Goal: Task Accomplishment & Management: Use online tool/utility

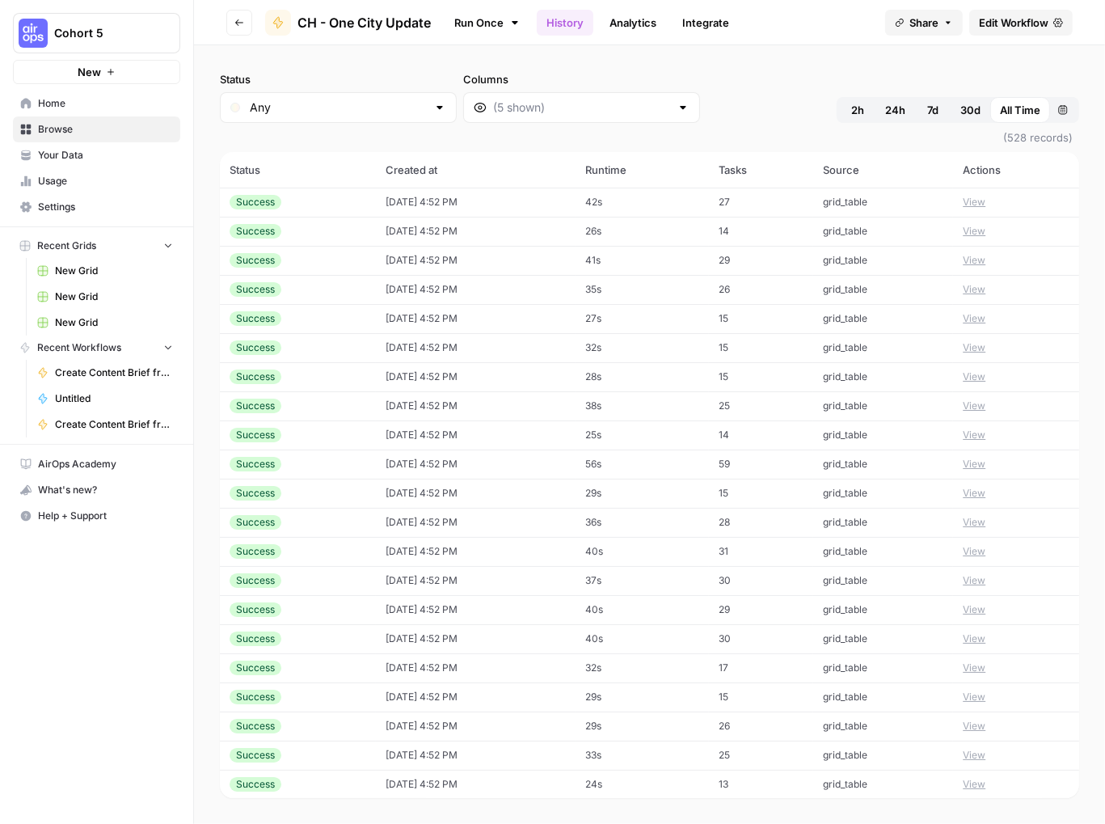
click at [972, 196] on button "View" at bounding box center [974, 202] width 23 height 15
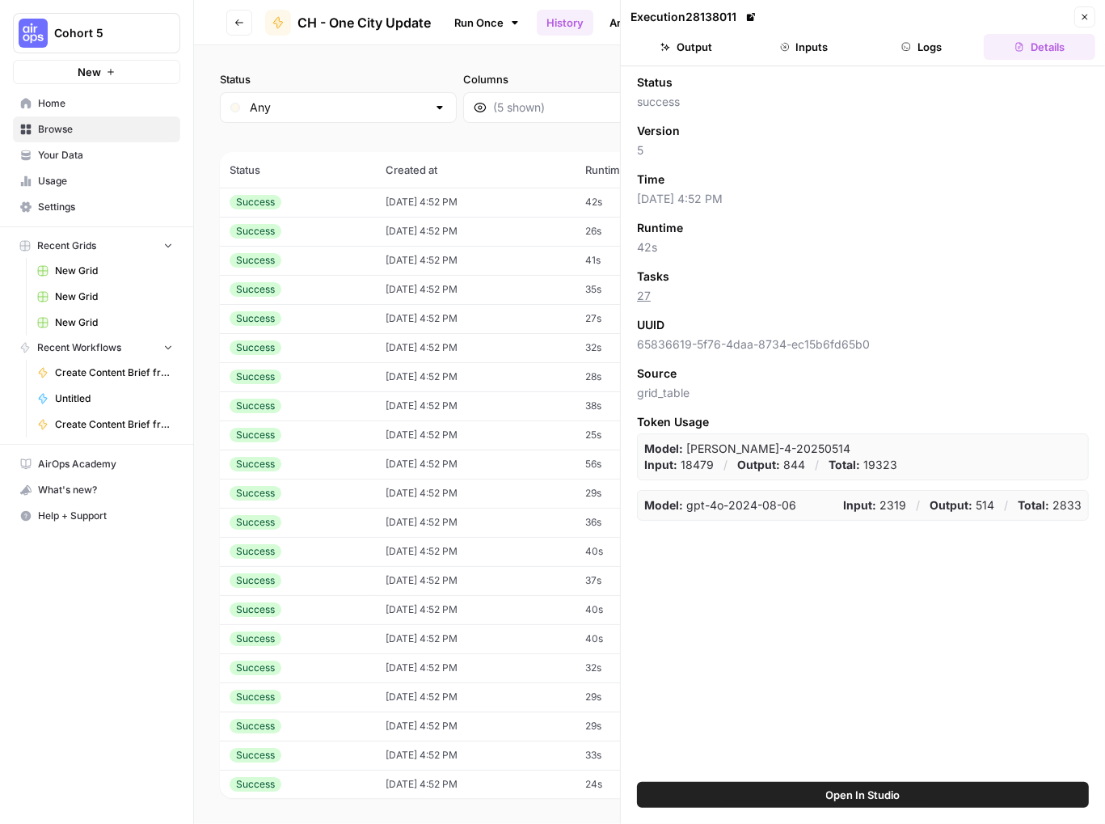
click at [682, 40] on button "Output" at bounding box center [687, 47] width 112 height 26
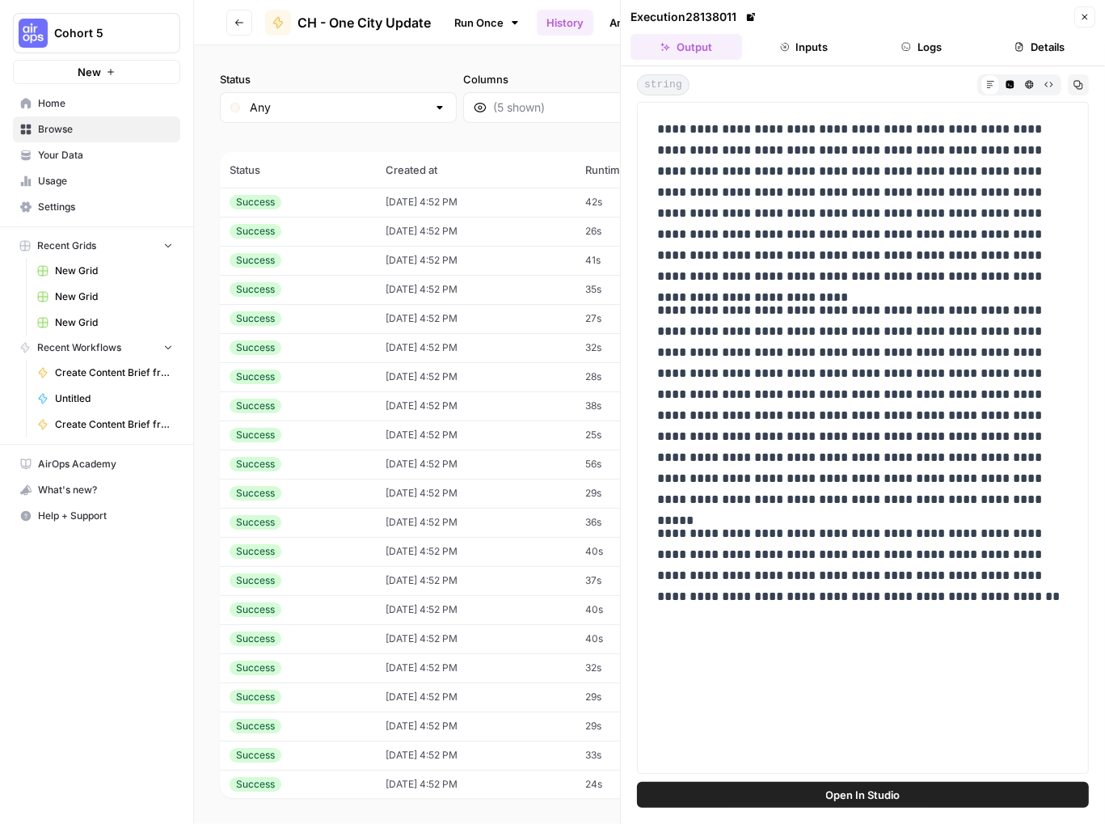
click at [806, 44] on button "Inputs" at bounding box center [805, 47] width 112 height 26
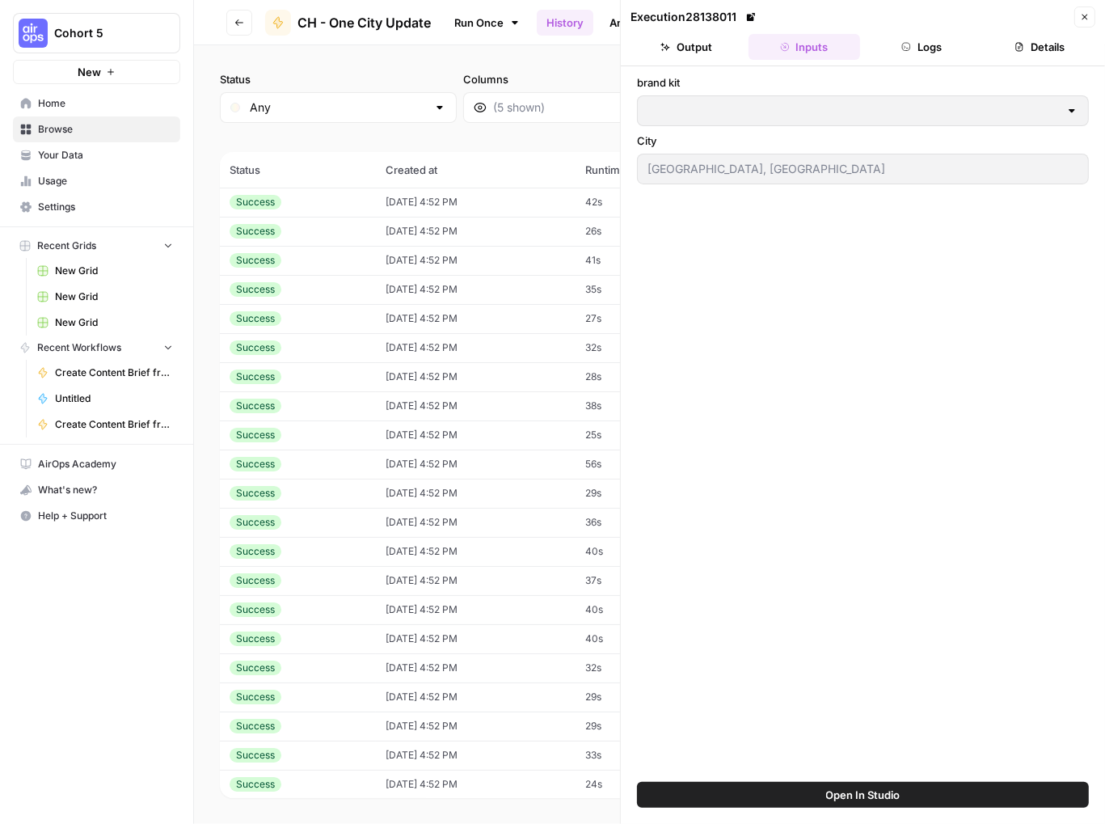
type input "CH - Brand Kit"
click at [922, 45] on button "Logs" at bounding box center [923, 47] width 112 height 26
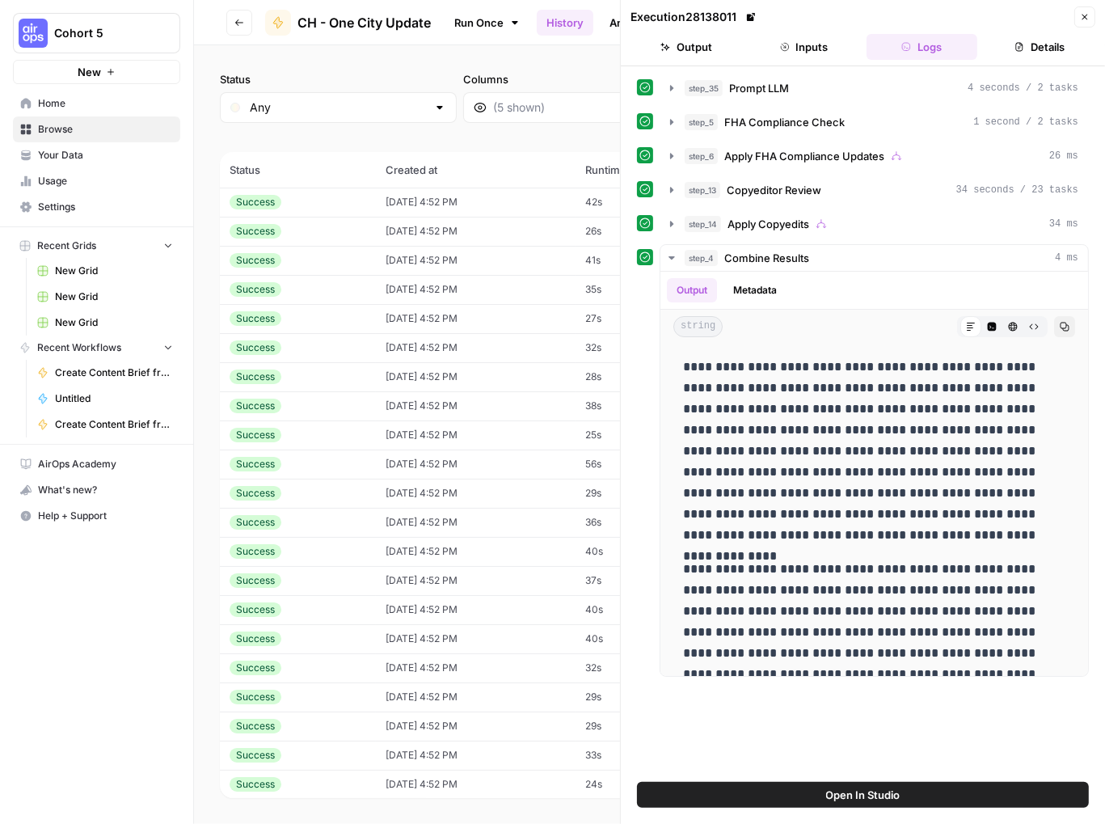
click at [40, 103] on span "Home" at bounding box center [105, 103] width 135 height 15
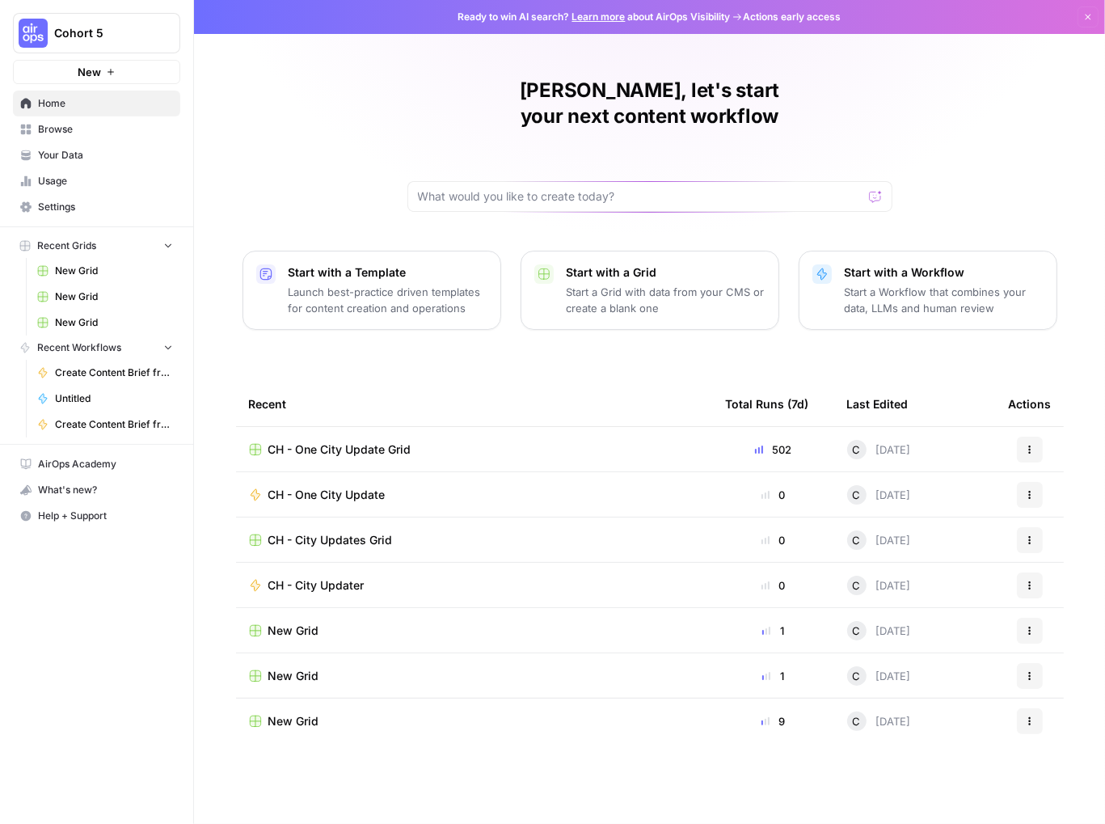
click at [330, 487] on span "CH - One City Update" at bounding box center [326, 495] width 117 height 16
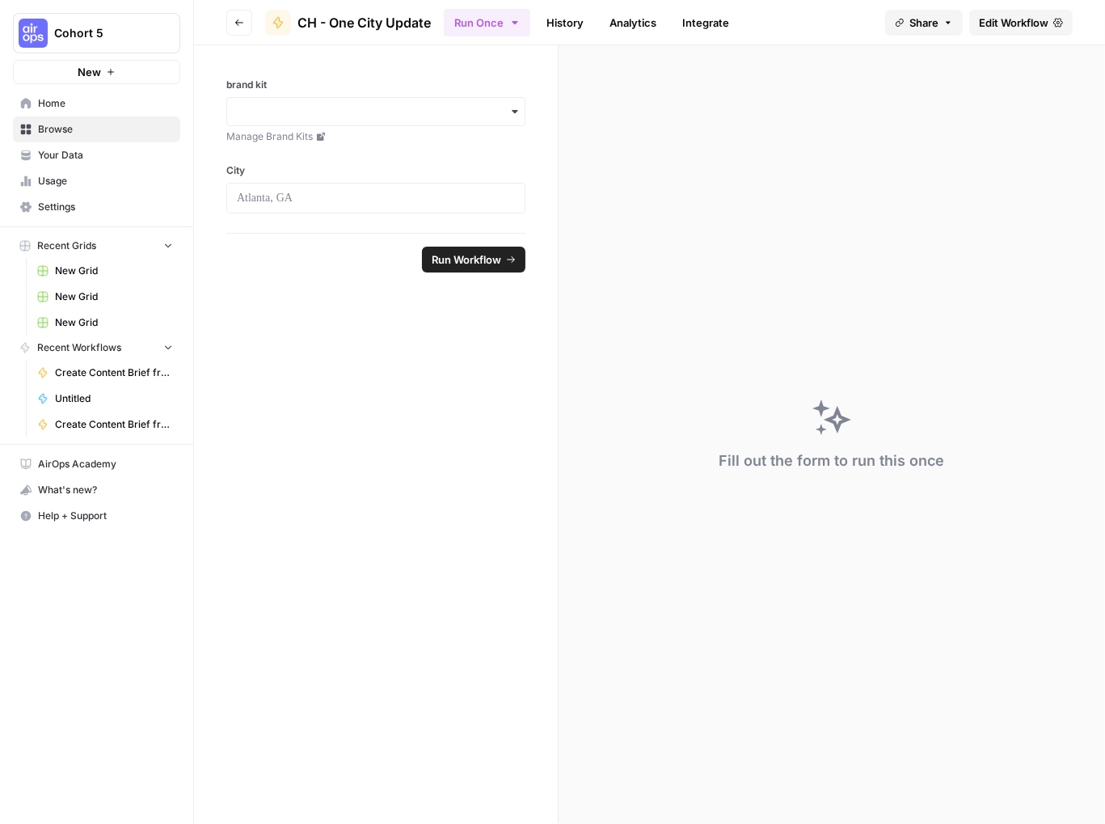
click at [239, 23] on icon "button" at bounding box center [240, 23] width 10 height 10
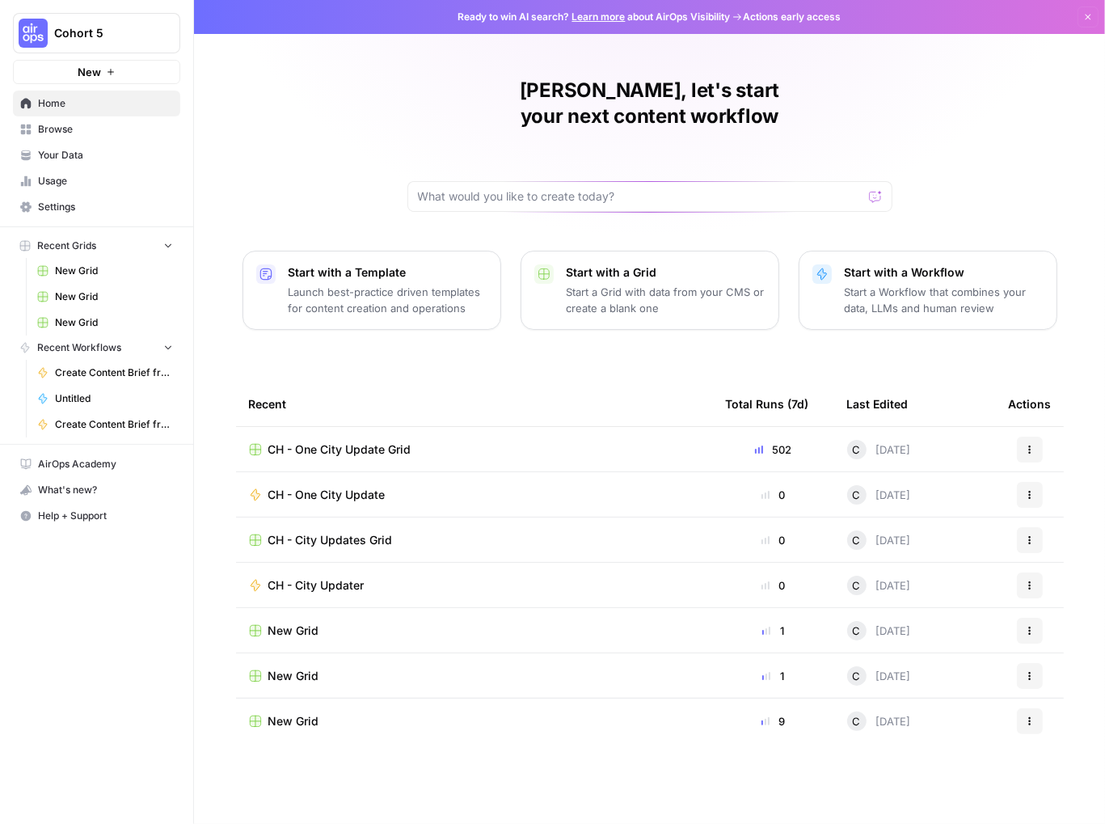
click at [311, 487] on span "CH - One City Update" at bounding box center [326, 495] width 117 height 16
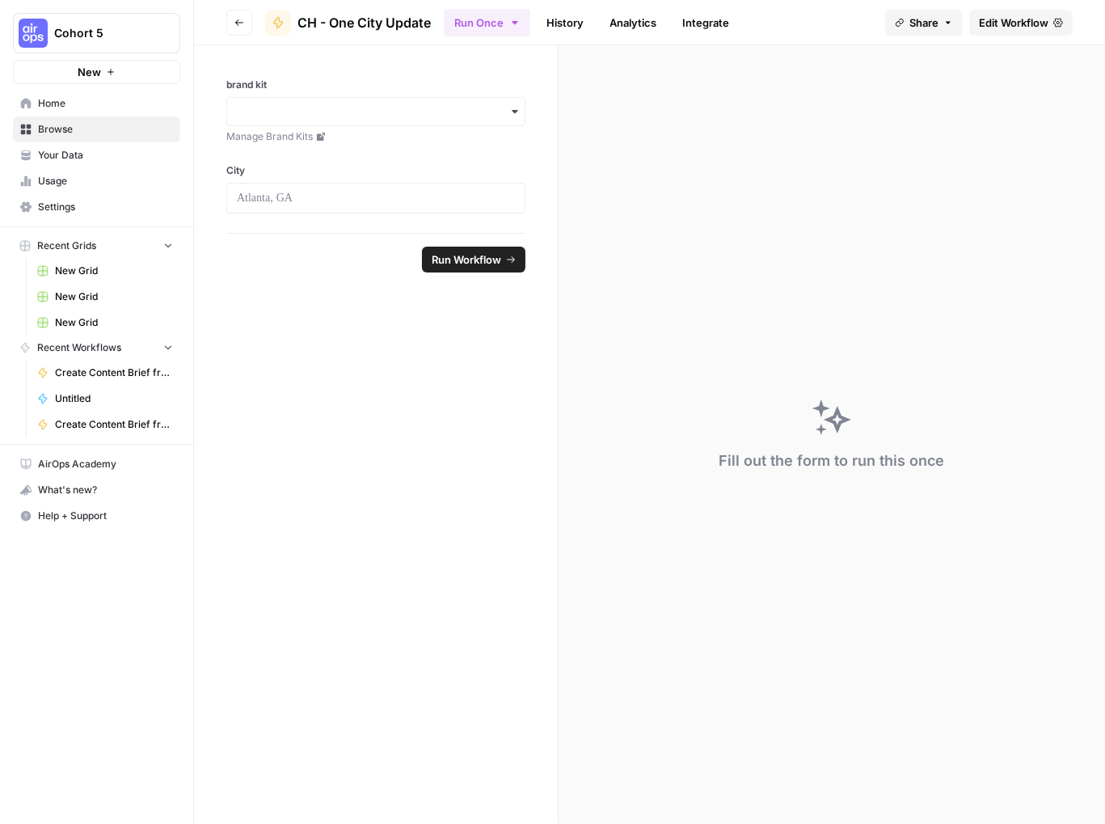
click at [1020, 31] on link "Edit Workflow" at bounding box center [1022, 23] width 104 height 26
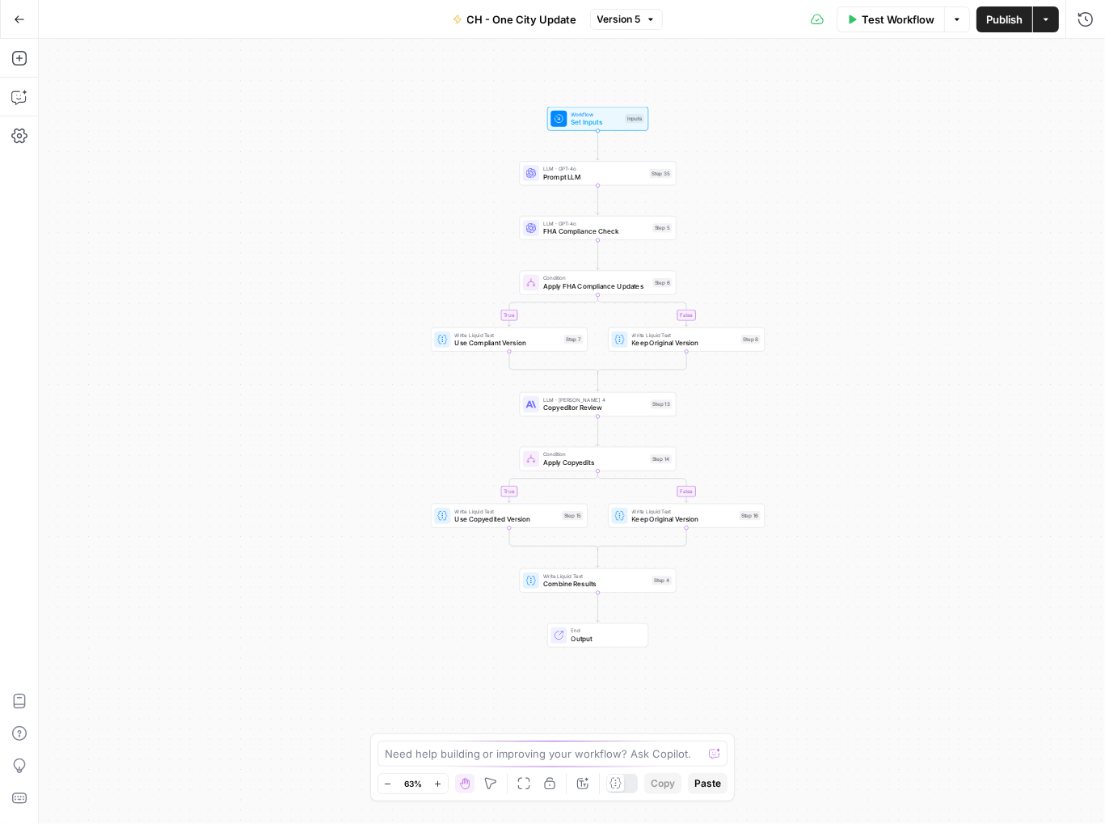
drag, startPoint x: 898, startPoint y: 556, endPoint x: 840, endPoint y: 475, distance: 99.8
click at [840, 475] on div "true false true false Workflow Set Inputs Inputs LLM · GPT-4o Prompt LLM Step 3…" at bounding box center [572, 431] width 1067 height 785
click at [19, 20] on icon "button" at bounding box center [19, 19] width 11 height 11
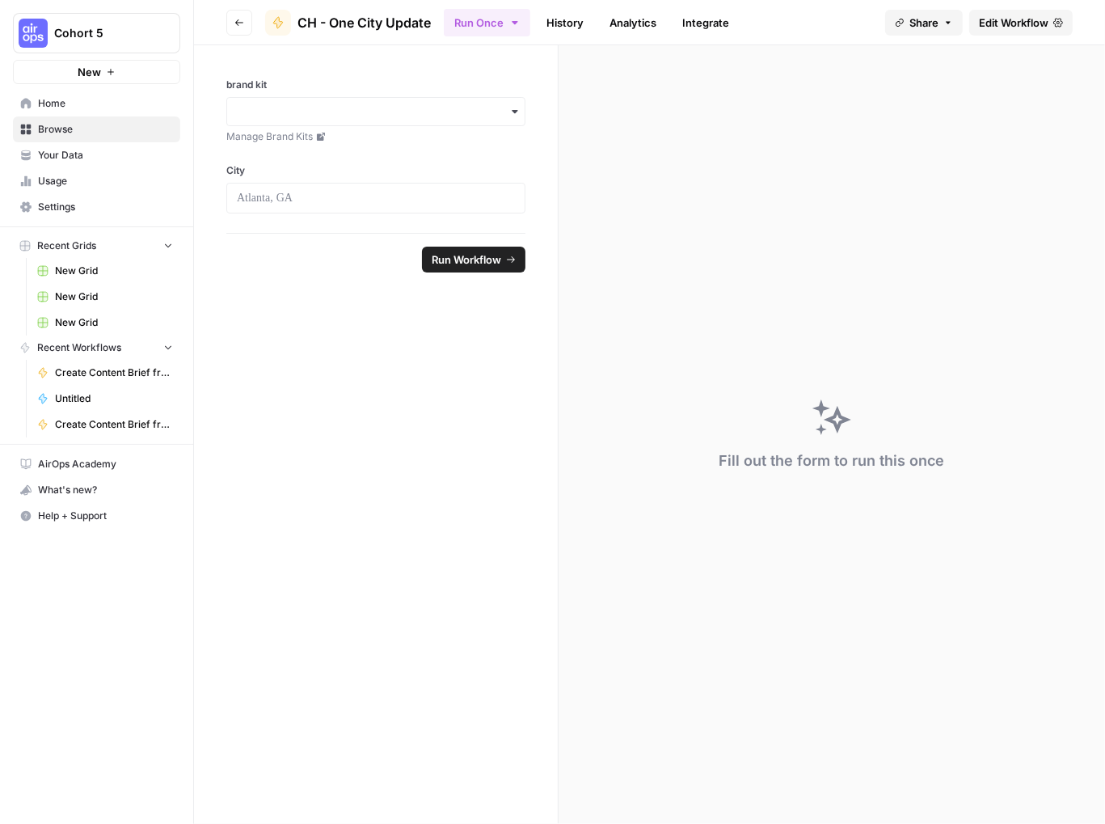
click at [47, 108] on span "Home" at bounding box center [105, 103] width 135 height 15
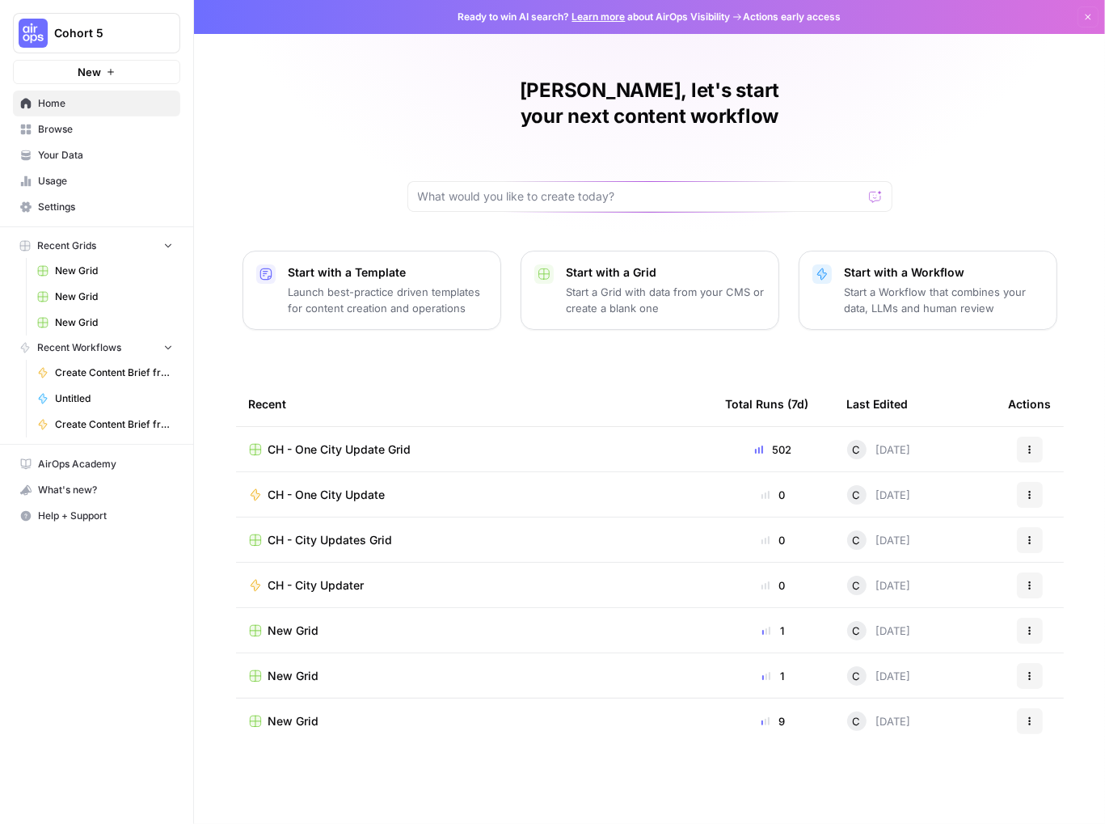
click at [1032, 445] on icon "button" at bounding box center [1030, 450] width 10 height 10
click at [1067, 519] on div "[PERSON_NAME], let's start your next content workflow Start with a Template Lau…" at bounding box center [649, 412] width 911 height 824
click at [1033, 535] on icon "button" at bounding box center [1030, 540] width 10 height 10
click at [930, 592] on span "Delete" at bounding box center [958, 587] width 129 height 16
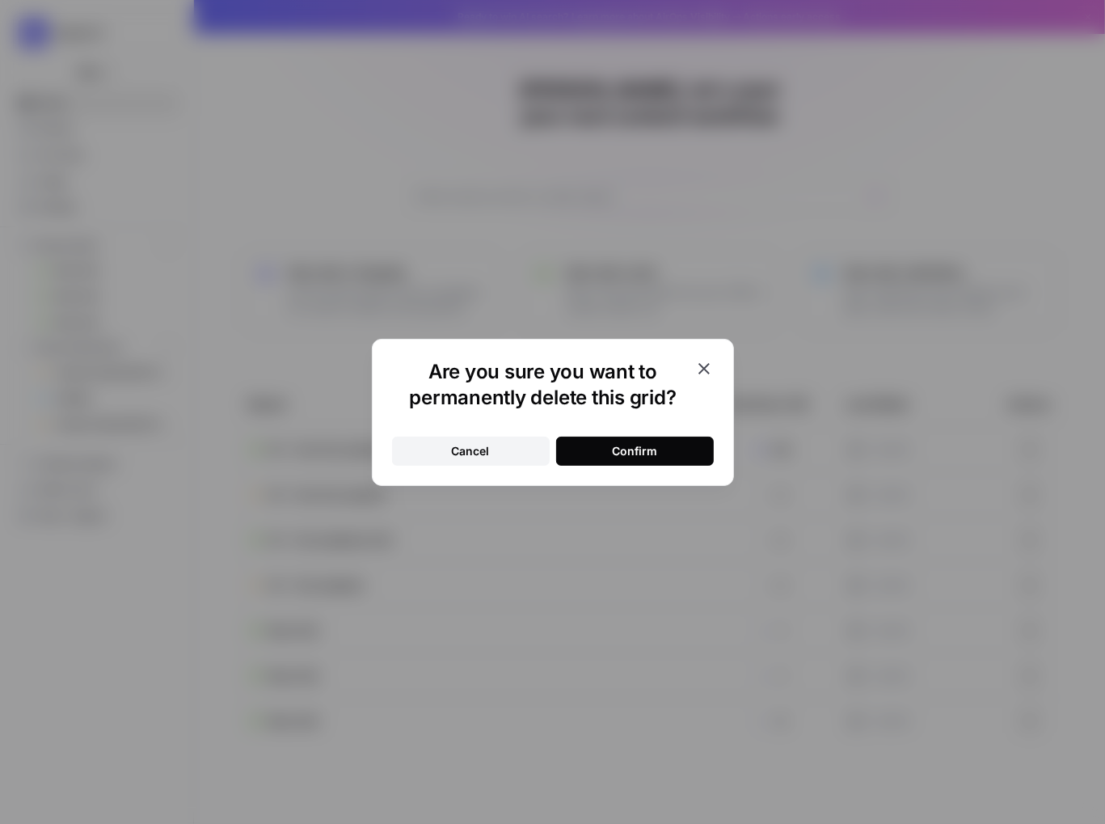
click at [656, 454] on div "Confirm" at bounding box center [634, 451] width 45 height 16
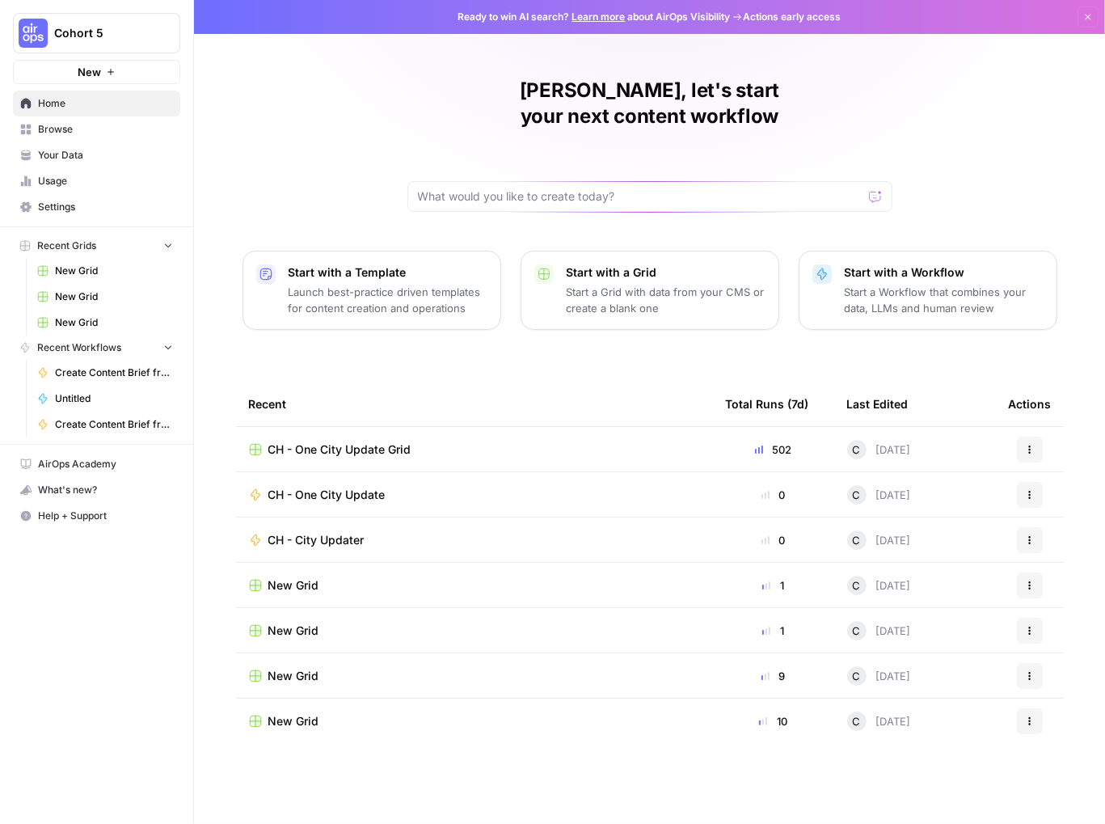
click at [378, 713] on div "New Grid" at bounding box center [474, 721] width 451 height 16
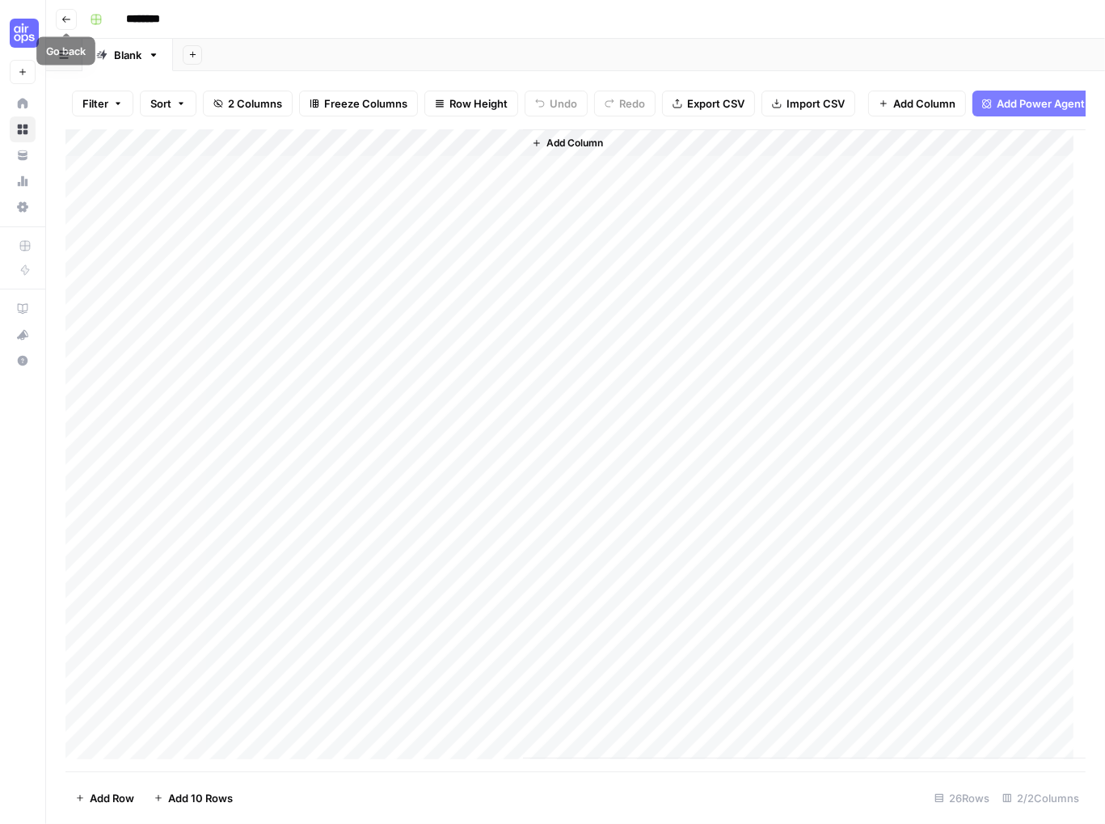
click at [68, 22] on icon "button" at bounding box center [66, 20] width 10 height 10
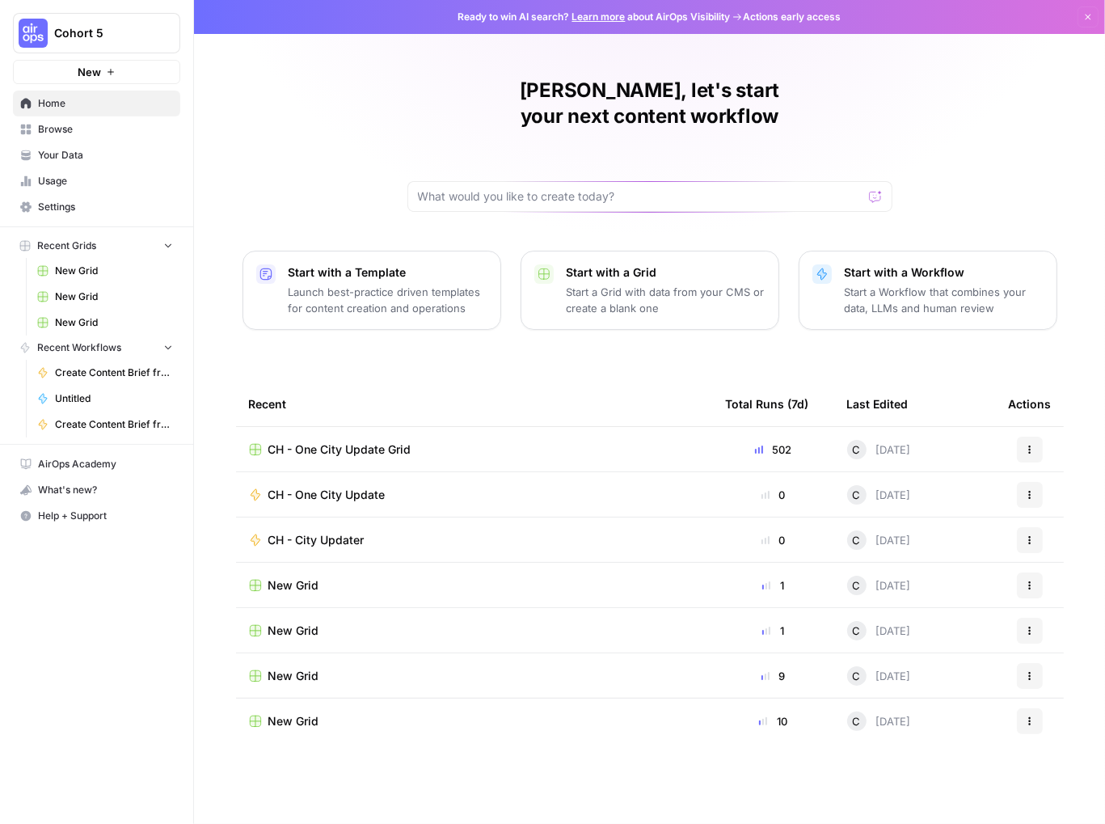
click at [582, 713] on div "New Grid" at bounding box center [474, 721] width 451 height 16
click at [1029, 708] on button "Actions" at bounding box center [1030, 721] width 26 height 26
click at [915, 775] on span "Delete" at bounding box center [958, 769] width 129 height 16
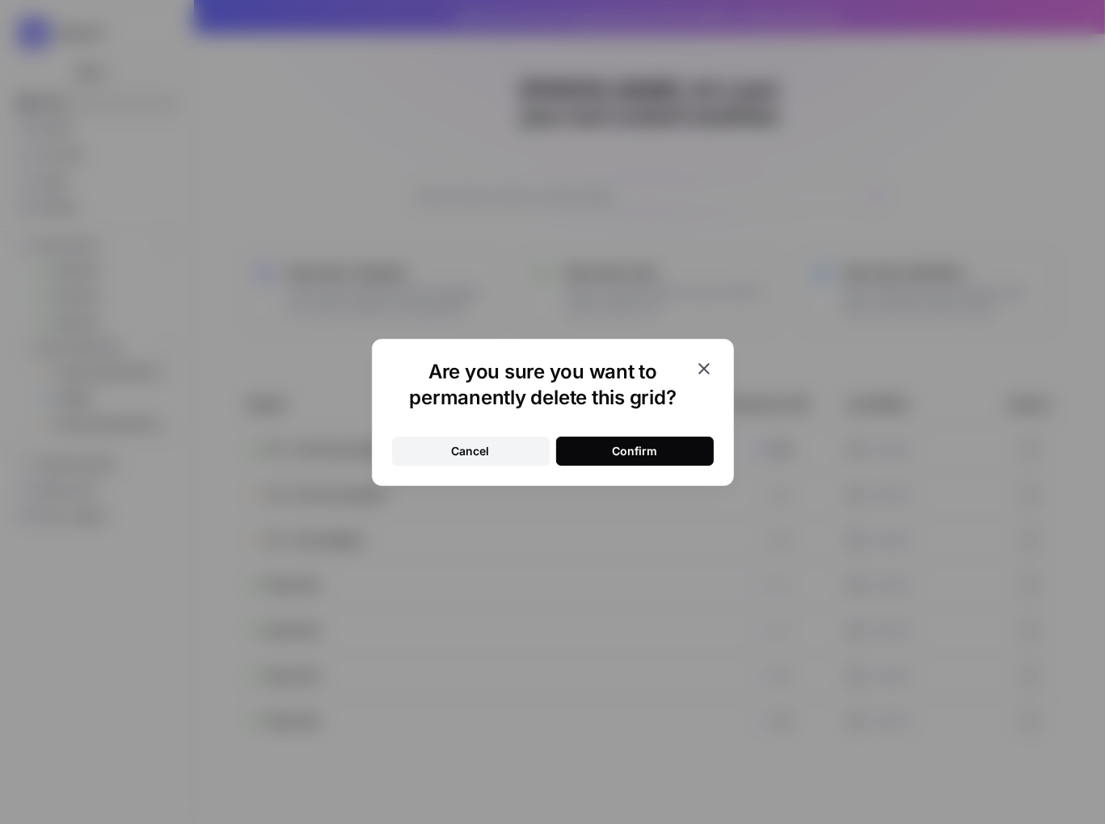
click at [623, 440] on button "Confirm" at bounding box center [635, 451] width 158 height 29
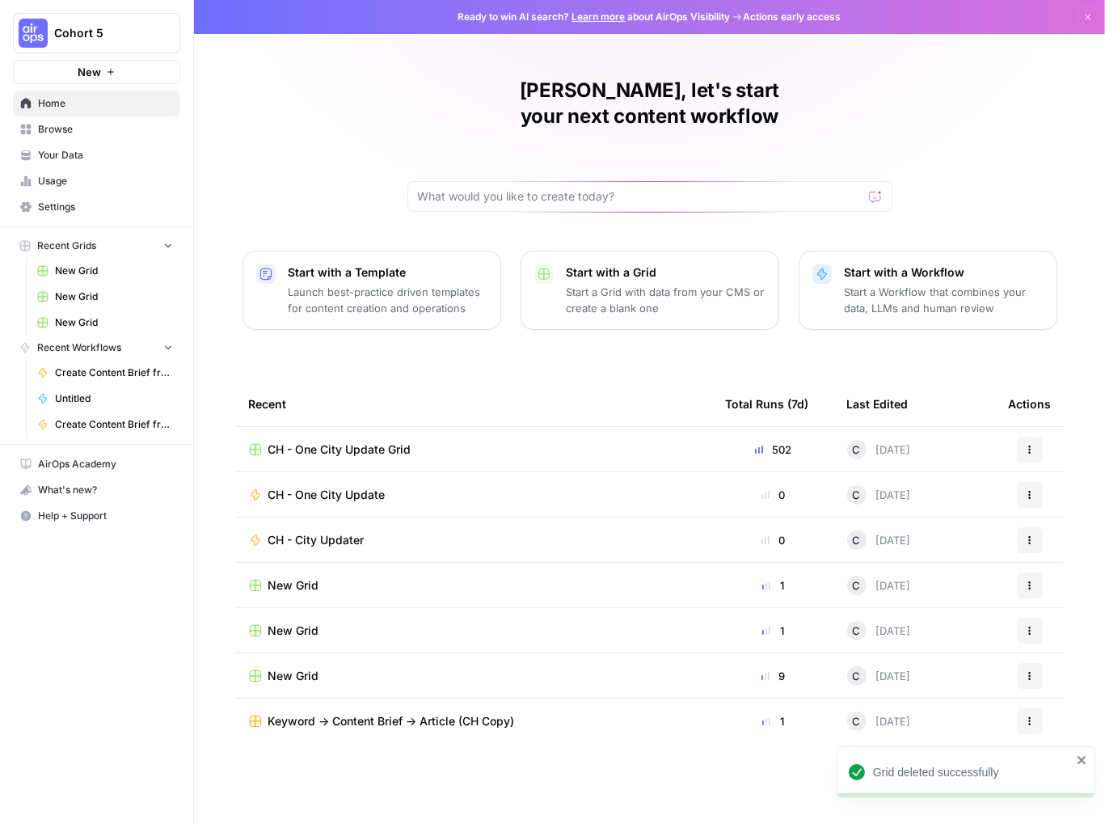
click at [463, 668] on div "New Grid" at bounding box center [474, 676] width 451 height 16
click at [1031, 671] on icon "button" at bounding box center [1030, 676] width 10 height 10
click at [943, 725] on span "Delete" at bounding box center [958, 723] width 129 height 16
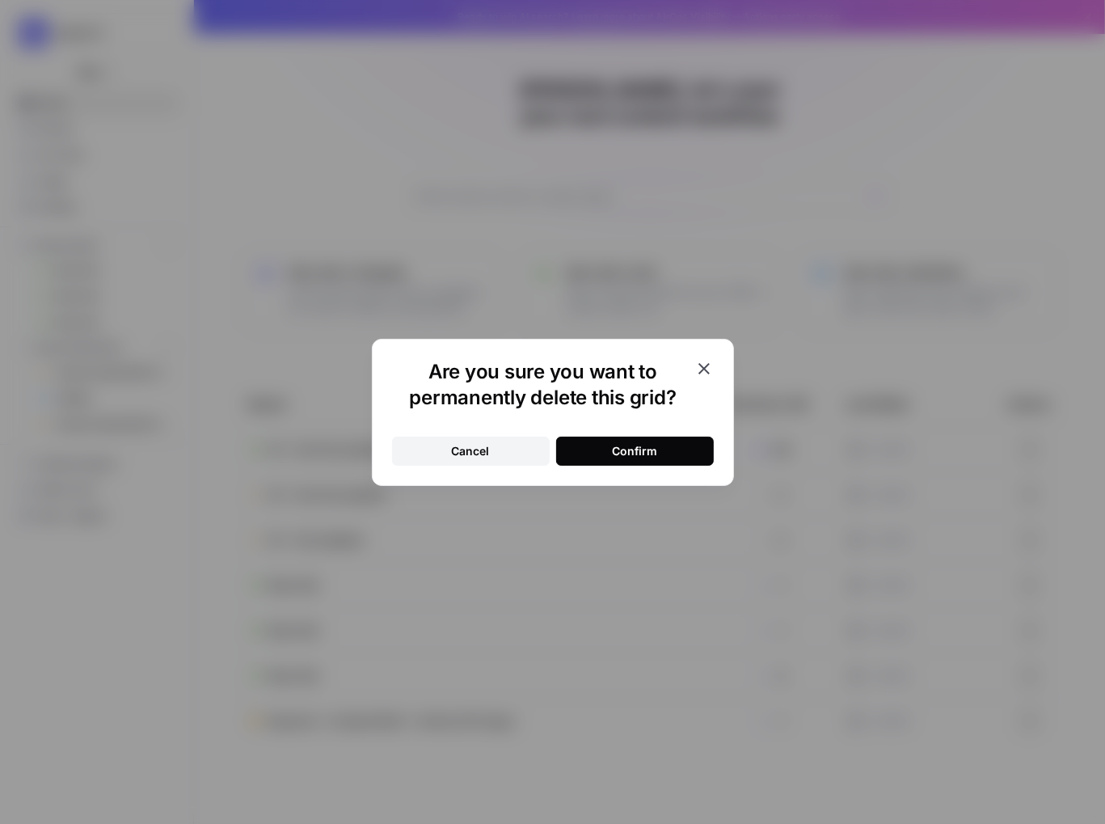
click at [675, 448] on button "Confirm" at bounding box center [635, 451] width 158 height 29
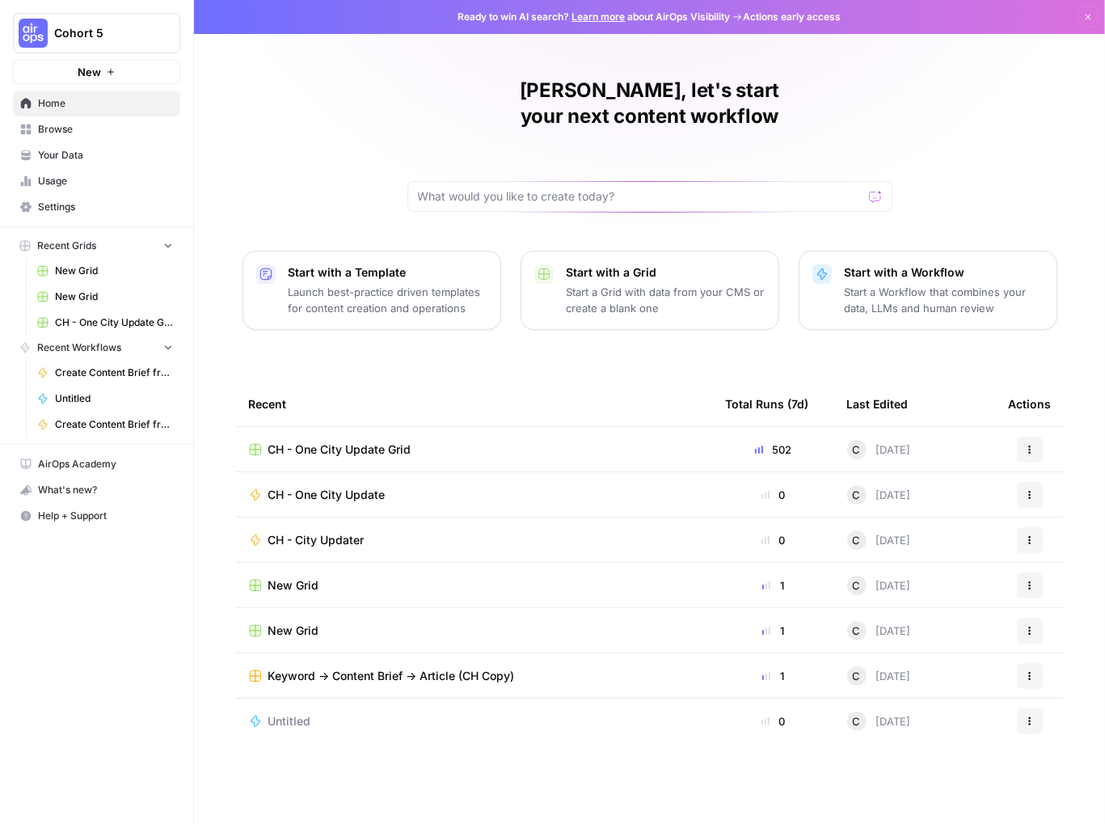
click at [361, 442] on span "CH - One City Update Grid" at bounding box center [339, 450] width 143 height 16
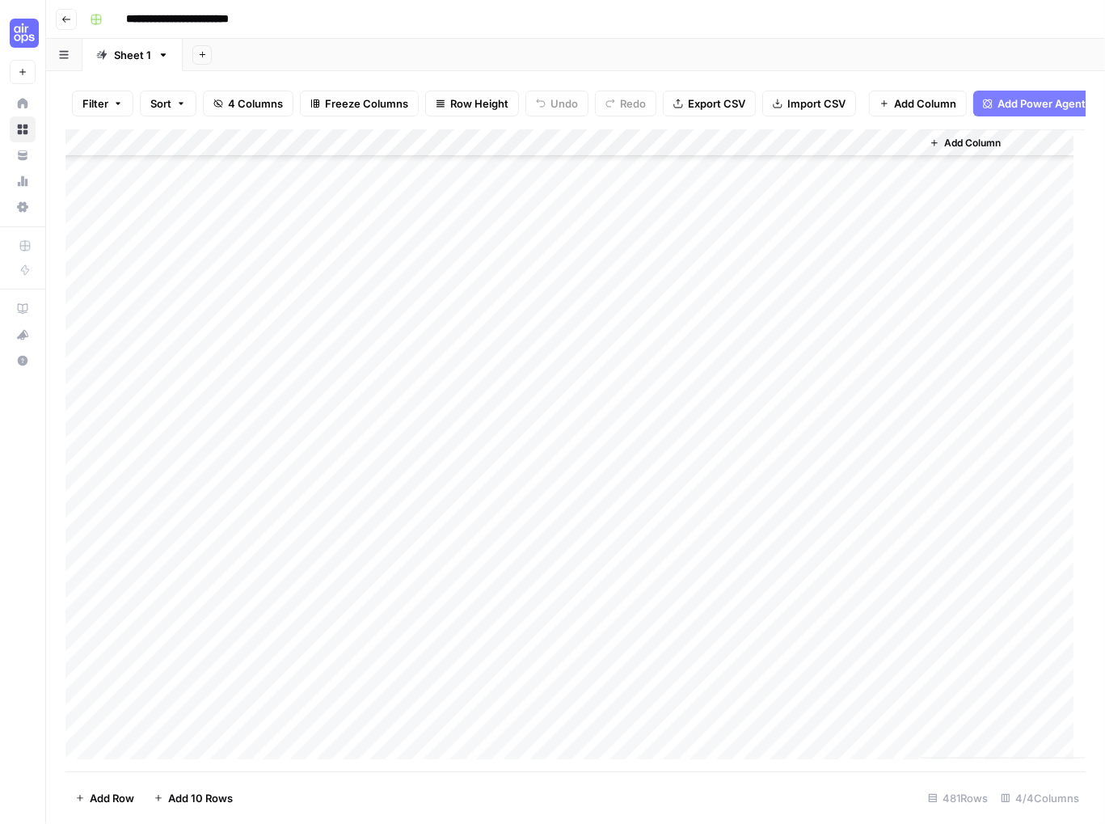
scroll to position [12647, 0]
click at [200, 61] on button "Add Sheet" at bounding box center [201, 54] width 19 height 19
click at [860, 70] on div "Add Sheet" at bounding box center [644, 55] width 923 height 32
